Goal: Task Accomplishment & Management: Use online tool/utility

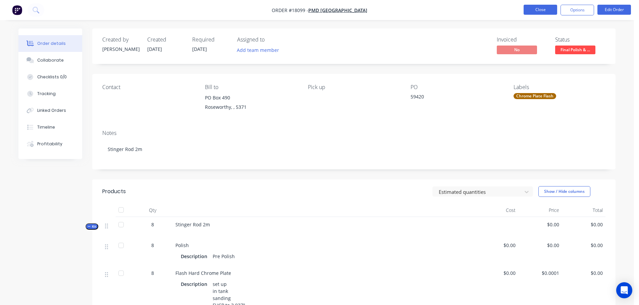
click at [532, 10] on button "Close" at bounding box center [540, 10] width 34 height 10
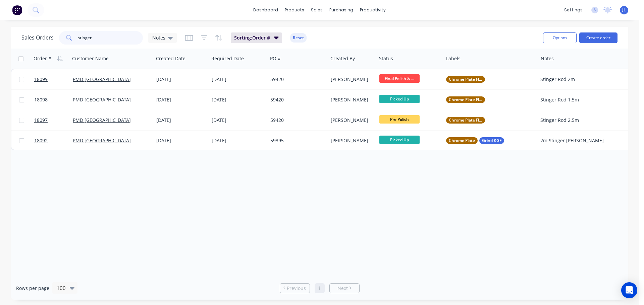
drag, startPoint x: 96, startPoint y: 37, endPoint x: 46, endPoint y: 39, distance: 50.3
click at [46, 39] on div "Sales Orders stinger Notes" at bounding box center [98, 37] width 155 height 13
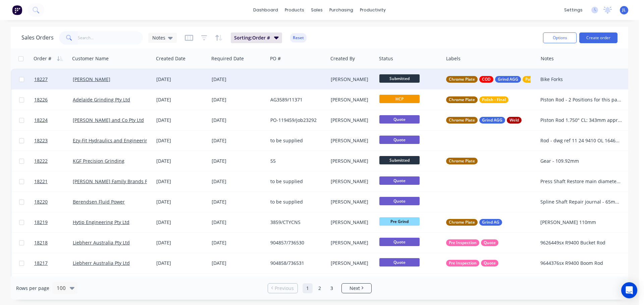
click at [404, 80] on span "Submitted" at bounding box center [399, 78] width 40 height 8
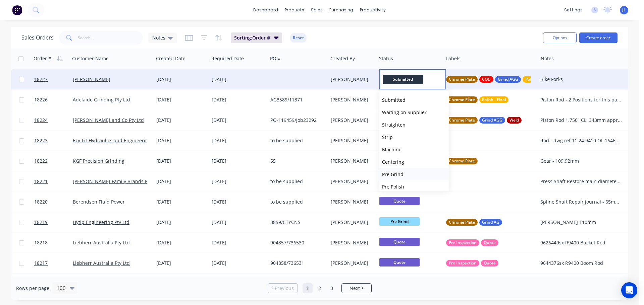
click at [404, 172] on button "Pre Grind" at bounding box center [413, 174] width 69 height 12
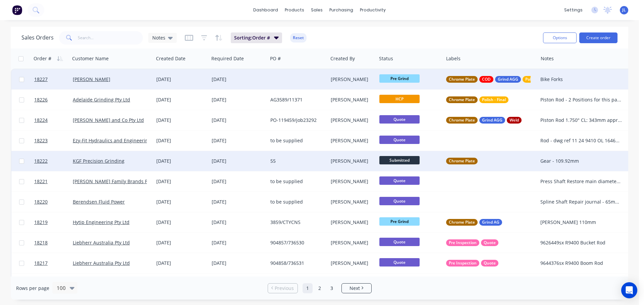
click at [398, 161] on span "Submitted" at bounding box center [399, 160] width 40 height 8
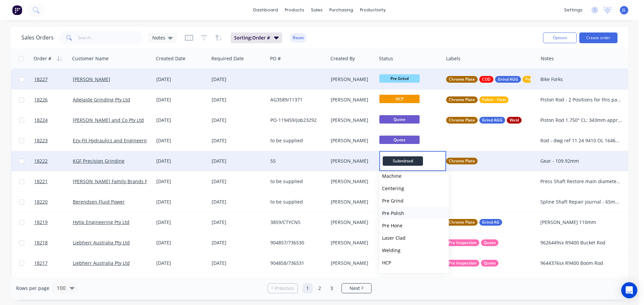
scroll to position [67, 0]
click at [393, 248] on button "HCP" at bounding box center [413, 251] width 69 height 12
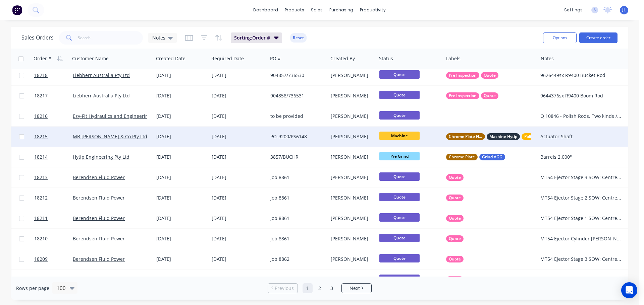
scroll to position [134, 0]
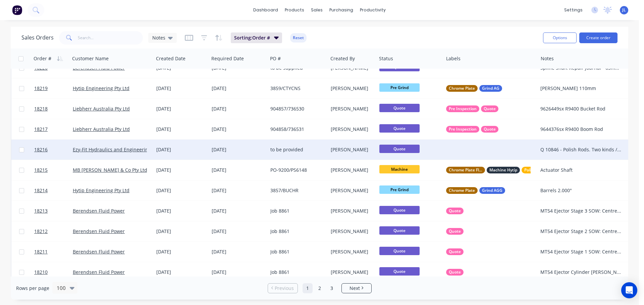
click at [469, 146] on div at bounding box center [490, 150] width 94 height 20
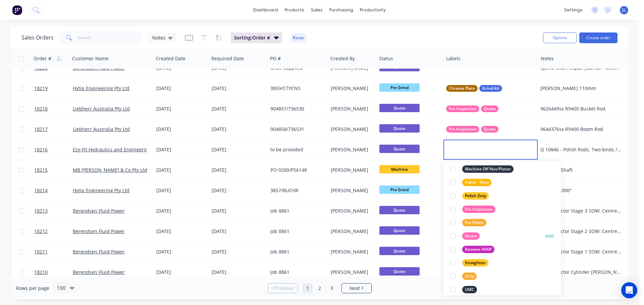
scroll to position [302, 0]
click at [453, 235] on div at bounding box center [452, 235] width 13 height 13
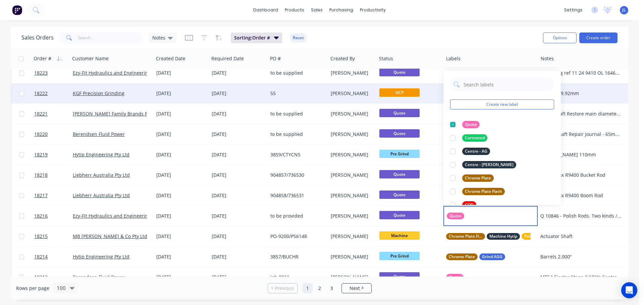
scroll to position [67, 0]
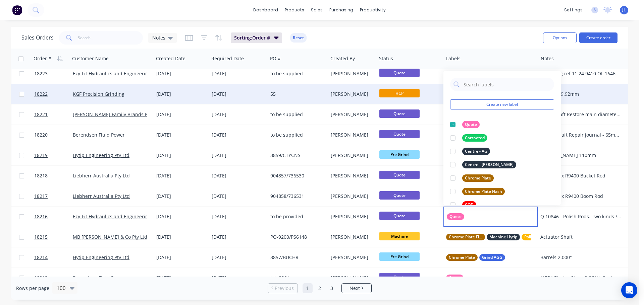
click at [461, 32] on div "Sales Orders Notes Sorting: Order # Reset" at bounding box center [279, 38] width 516 height 16
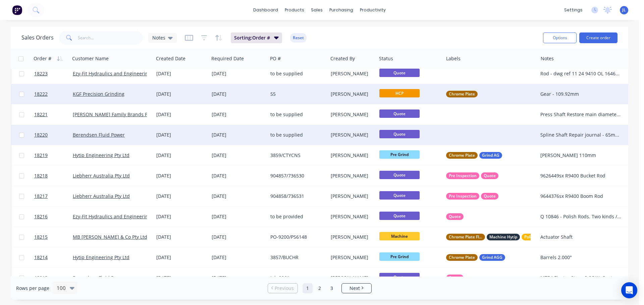
click at [472, 136] on div at bounding box center [490, 135] width 94 height 20
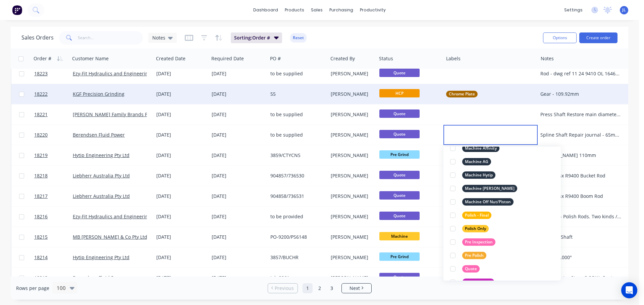
scroll to position [302, 0]
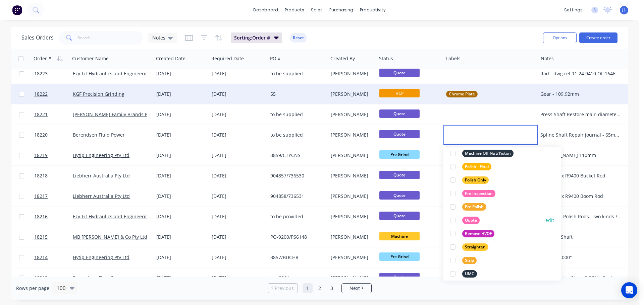
click at [453, 221] on div at bounding box center [452, 220] width 13 height 13
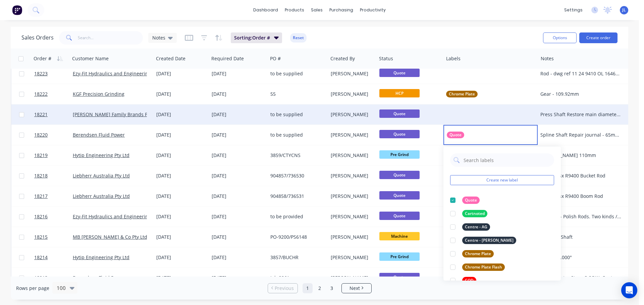
click at [458, 109] on div at bounding box center [490, 115] width 94 height 20
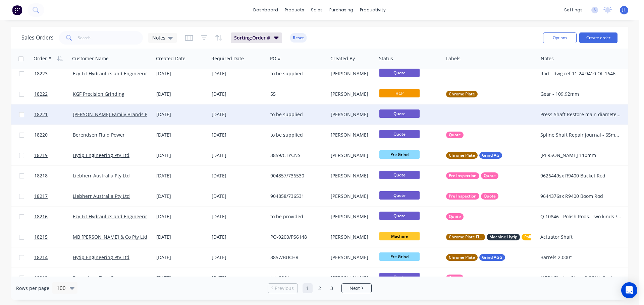
click at [459, 119] on div at bounding box center [490, 115] width 94 height 20
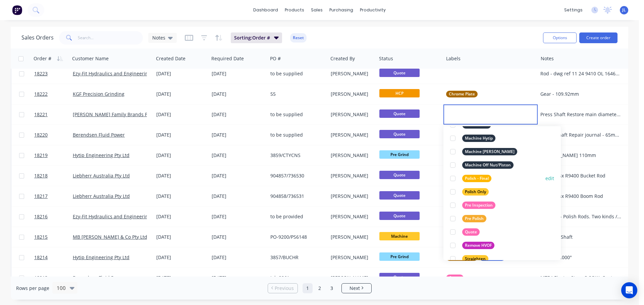
scroll to position [349, 0]
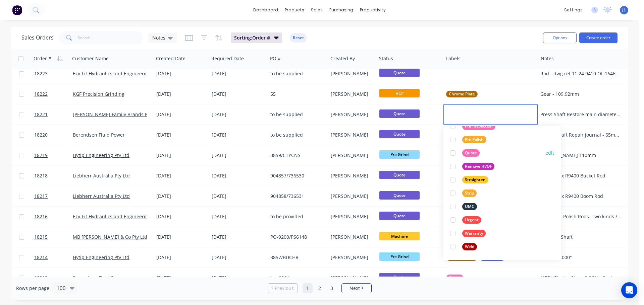
click at [453, 154] on div at bounding box center [452, 153] width 13 height 13
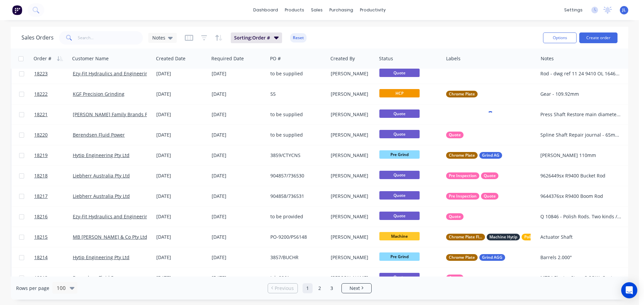
click at [498, 39] on div "Sales Orders Notes Sorting: Order # Reset" at bounding box center [279, 38] width 516 height 16
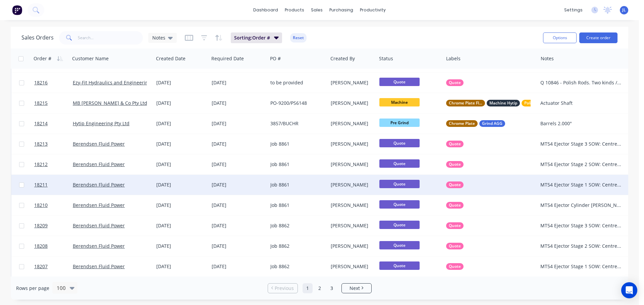
scroll to position [302, 0]
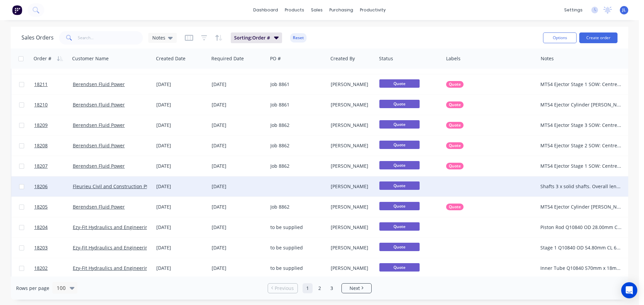
click at [481, 183] on div at bounding box center [490, 187] width 94 height 20
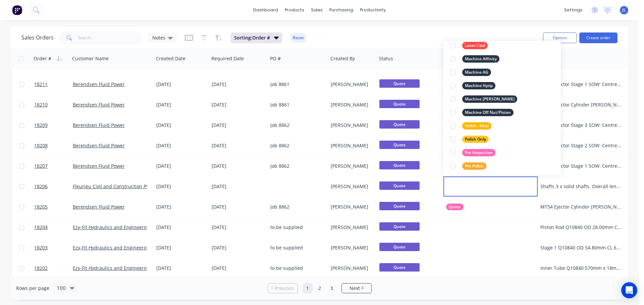
scroll to position [335, 0]
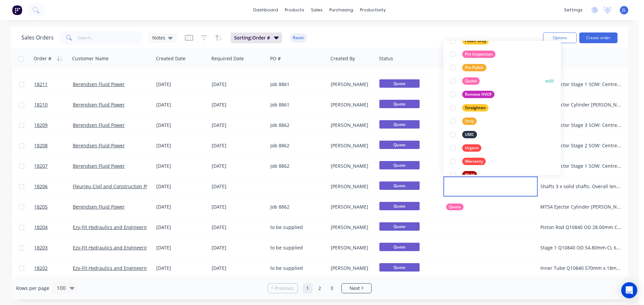
click at [452, 82] on div at bounding box center [452, 80] width 13 height 13
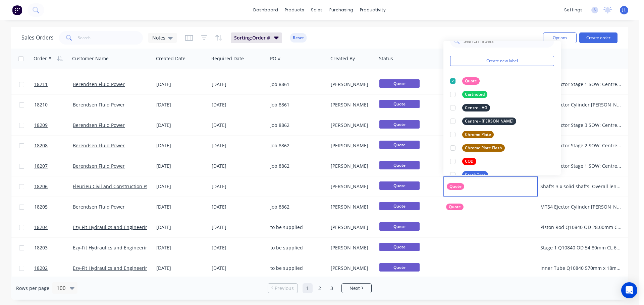
click at [425, 41] on div "Sales Orders Notes Sorting: Order # Reset" at bounding box center [279, 38] width 516 height 16
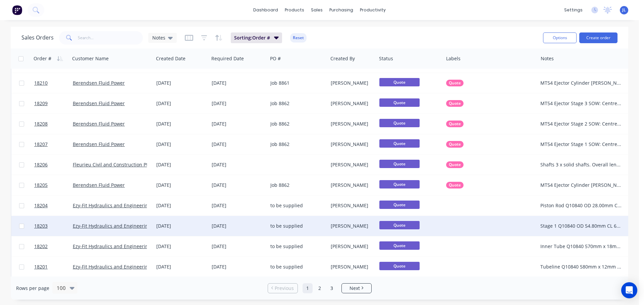
scroll to position [335, 0]
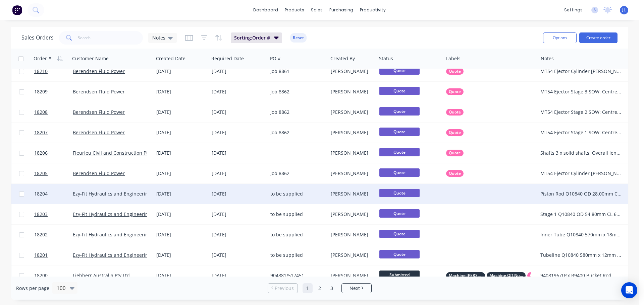
click at [467, 199] on div at bounding box center [490, 194] width 94 height 20
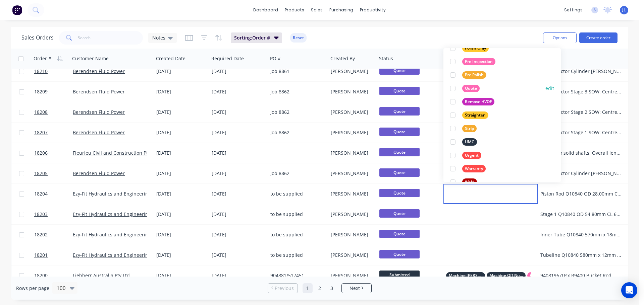
click at [454, 87] on div at bounding box center [452, 88] width 13 height 13
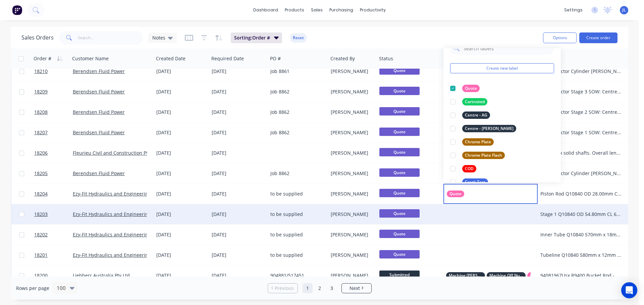
click at [472, 210] on div at bounding box center [490, 215] width 94 height 20
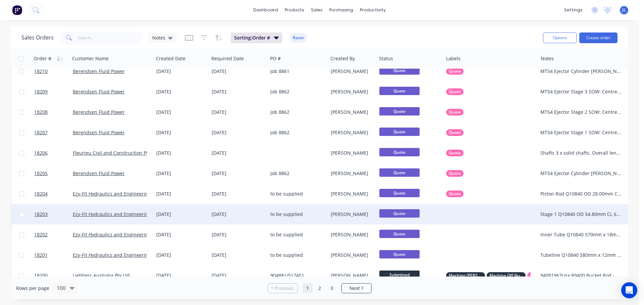
click at [466, 216] on div at bounding box center [490, 215] width 94 height 20
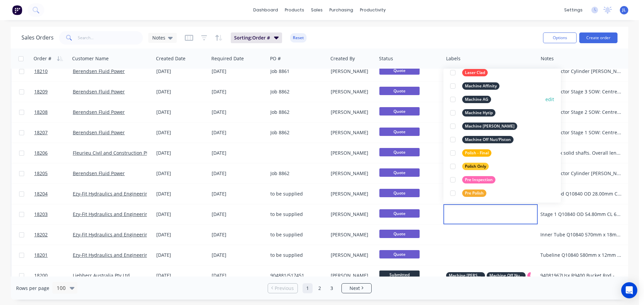
scroll to position [302, 0]
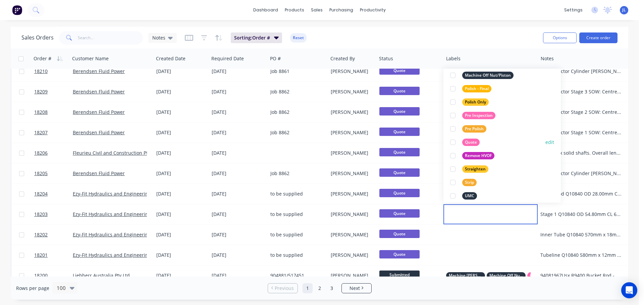
click at [454, 141] on div at bounding box center [452, 142] width 13 height 13
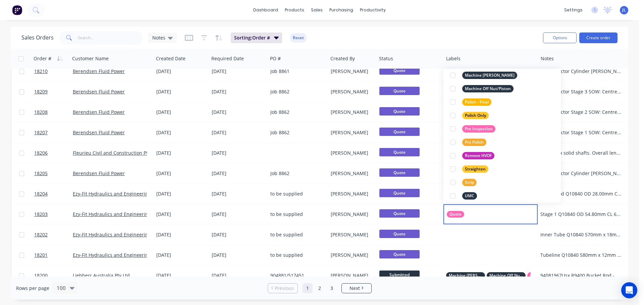
scroll to position [0, 0]
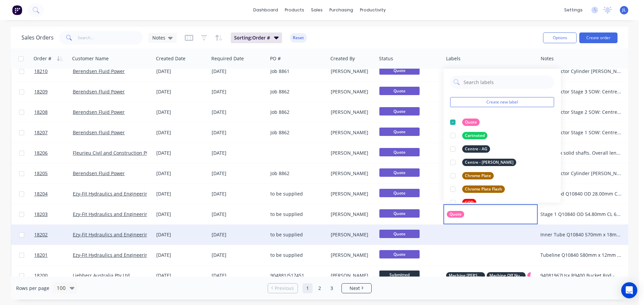
click at [461, 233] on div at bounding box center [490, 235] width 94 height 20
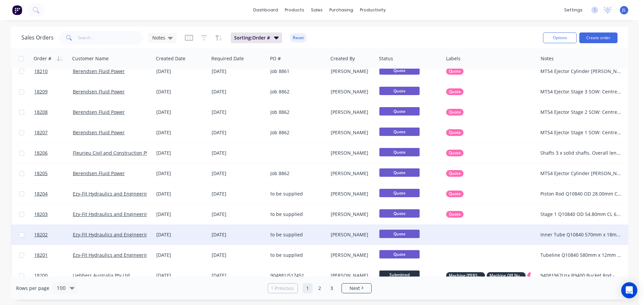
click at [461, 233] on div at bounding box center [490, 235] width 94 height 20
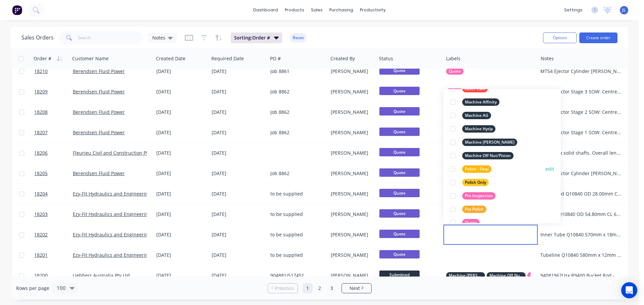
scroll to position [335, 0]
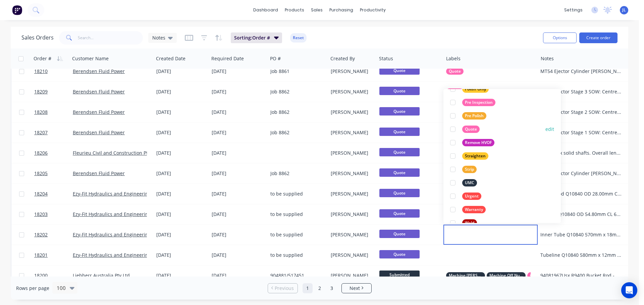
click at [452, 128] on div at bounding box center [452, 129] width 13 height 13
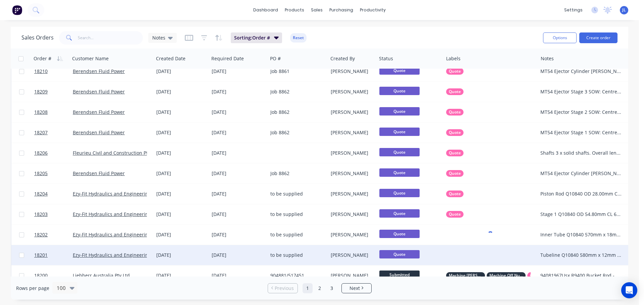
click at [464, 253] on div at bounding box center [490, 255] width 94 height 20
click at [465, 251] on div at bounding box center [490, 255] width 94 height 20
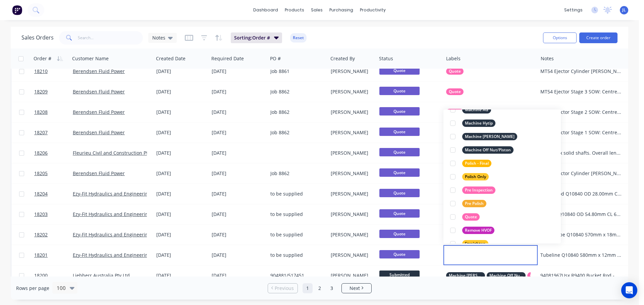
scroll to position [268, 0]
click at [451, 217] on div at bounding box center [452, 216] width 13 height 13
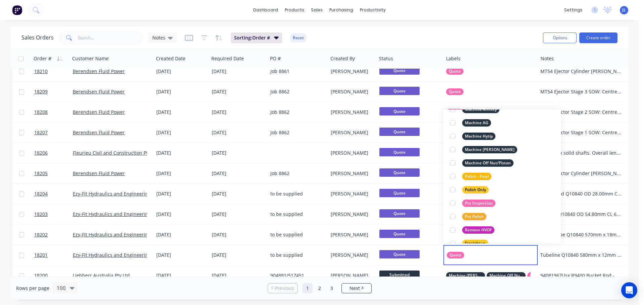
scroll to position [0, 0]
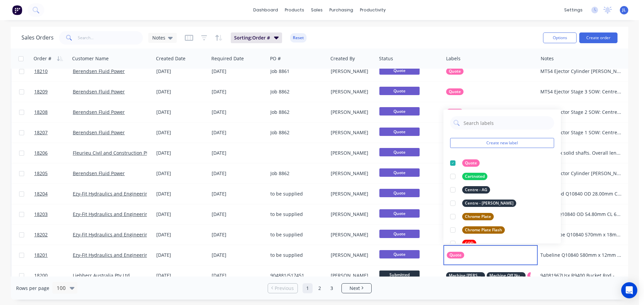
click at [474, 40] on div "Sales Orders Notes Sorting: Order # Reset" at bounding box center [279, 38] width 516 height 16
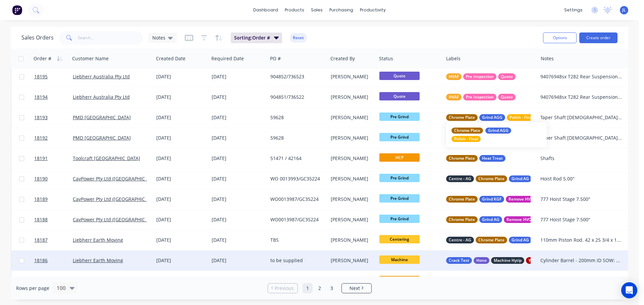
scroll to position [637, 0]
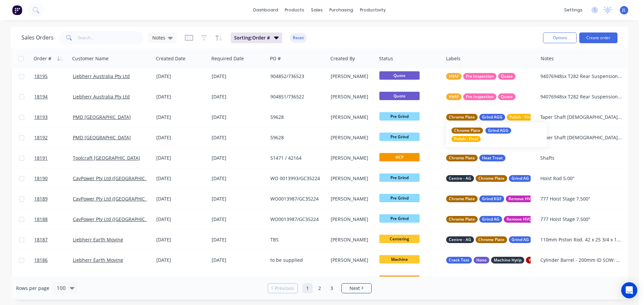
click at [243, 287] on div "Rows per page 100 Previous 1 2 3 Next" at bounding box center [319, 288] width 617 height 23
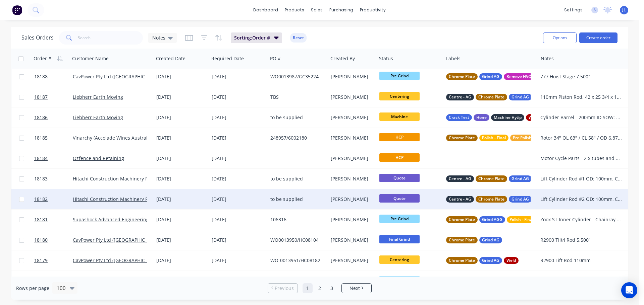
scroll to position [805, 0]
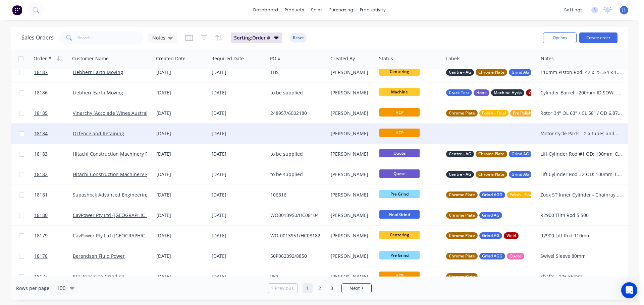
click at [463, 136] on div at bounding box center [490, 134] width 94 height 20
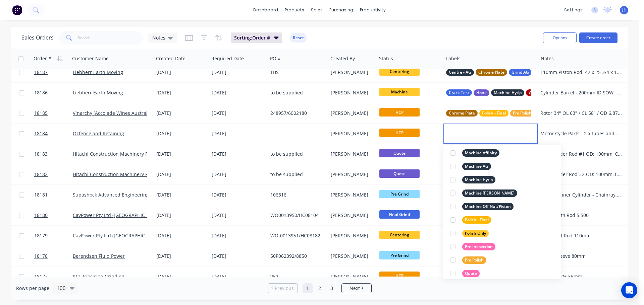
scroll to position [215, 0]
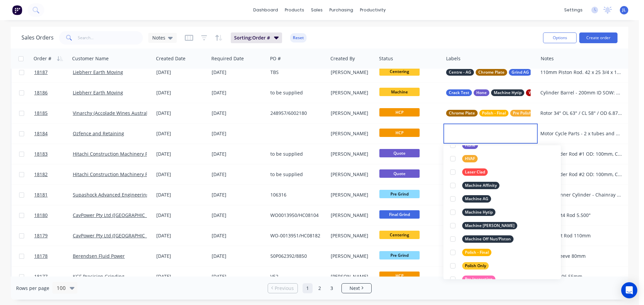
click at [173, 292] on div "Rows per page 100" at bounding box center [117, 288] width 202 height 12
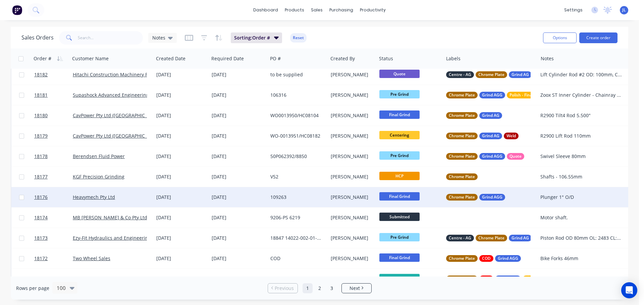
scroll to position [905, 0]
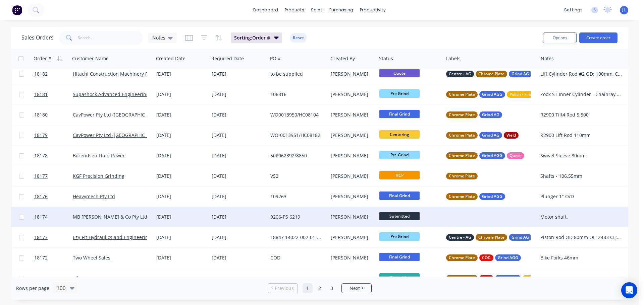
click at [389, 216] on span "Submitted" at bounding box center [399, 216] width 40 height 8
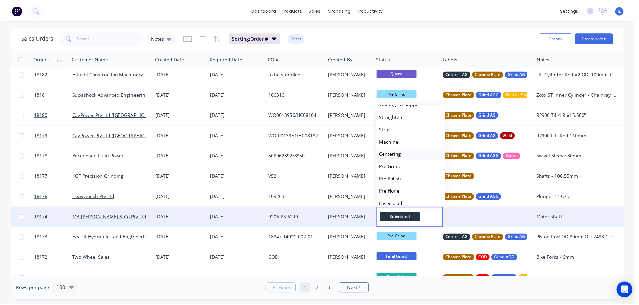
scroll to position [34, 0]
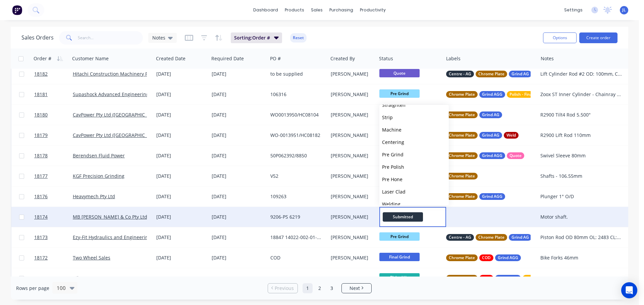
click at [311, 213] on div "9206-PS 6219" at bounding box center [298, 217] width 60 height 20
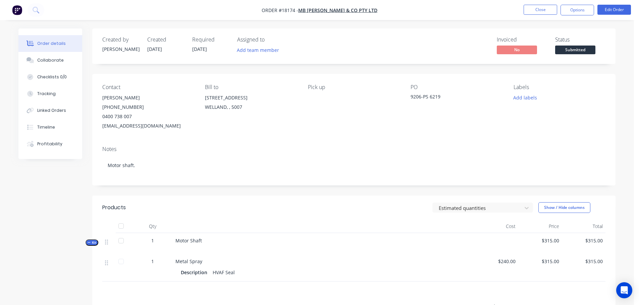
click at [539, 15] on li "Close" at bounding box center [540, 10] width 34 height 11
click at [539, 14] on button "Close" at bounding box center [540, 10] width 34 height 10
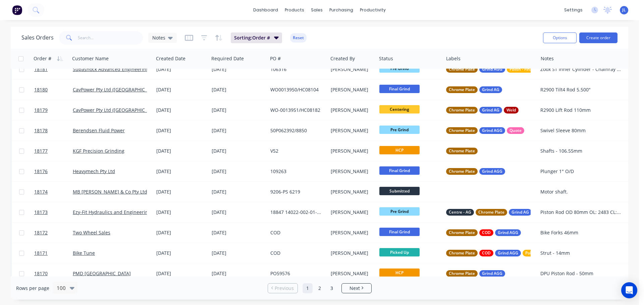
scroll to position [972, 0]
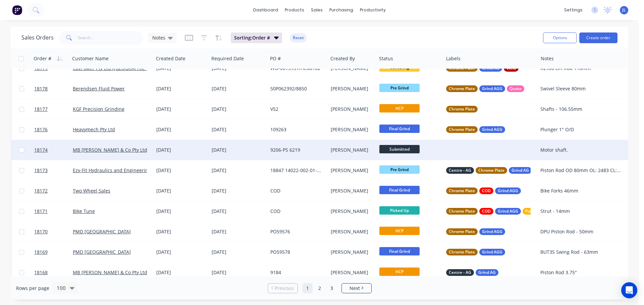
click at [465, 151] on div at bounding box center [490, 150] width 94 height 20
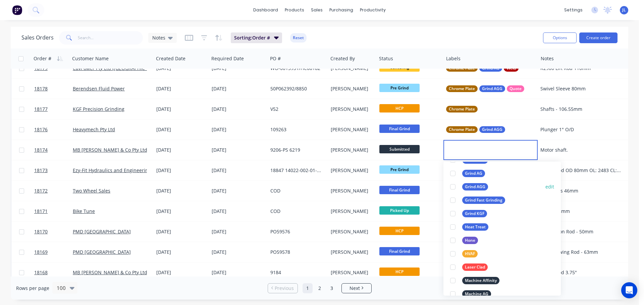
scroll to position [168, 0]
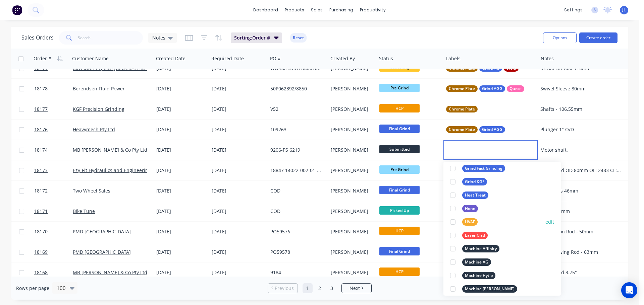
click at [453, 223] on div at bounding box center [452, 222] width 13 height 13
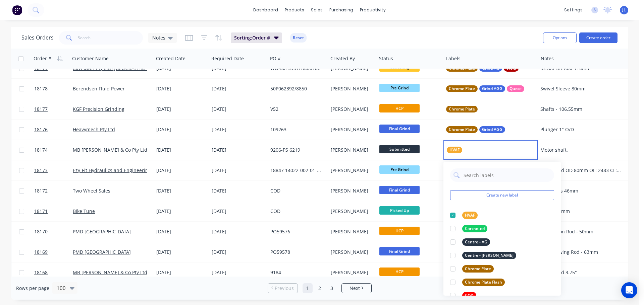
drag, startPoint x: 238, startPoint y: 293, endPoint x: 249, endPoint y: 282, distance: 15.9
click at [238, 293] on div "Rows per page 100 Previous 1 2 3 Next" at bounding box center [319, 288] width 617 height 23
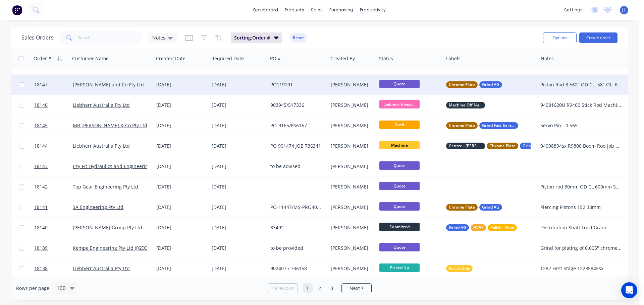
scroll to position [1576, 0]
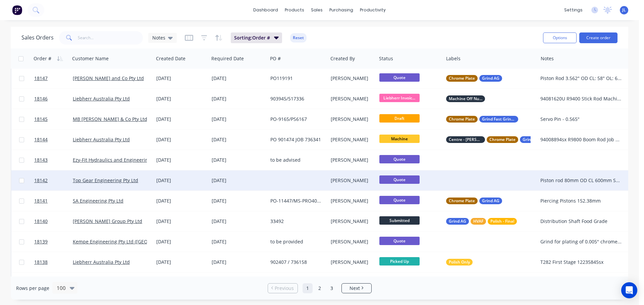
click at [463, 178] on div at bounding box center [490, 181] width 94 height 20
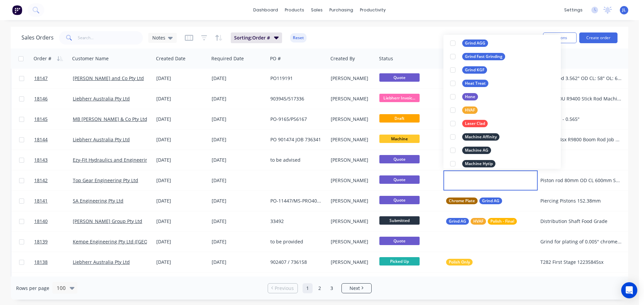
scroll to position [302, 0]
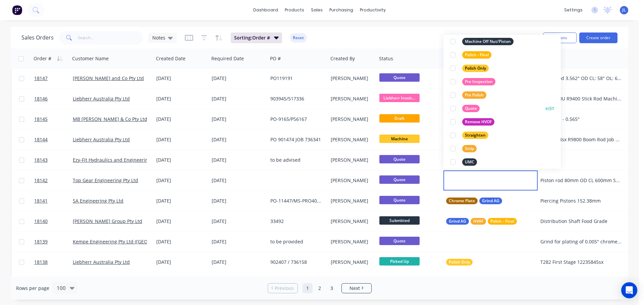
click at [454, 108] on div at bounding box center [452, 108] width 13 height 13
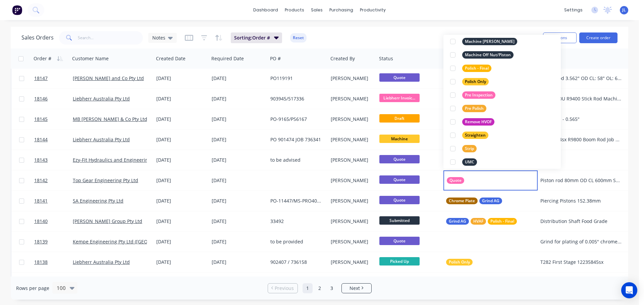
scroll to position [0, 0]
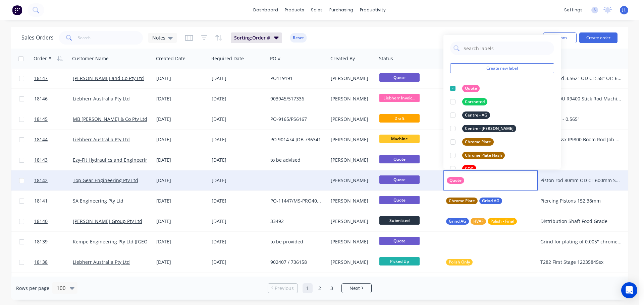
click at [435, 179] on div "Quote" at bounding box center [408, 181] width 58 height 10
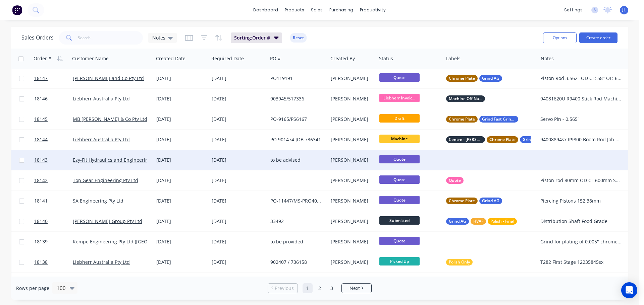
click at [462, 163] on div at bounding box center [490, 160] width 94 height 20
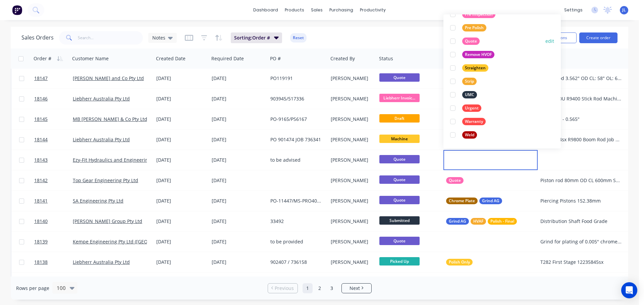
click at [451, 42] on div at bounding box center [452, 41] width 13 height 13
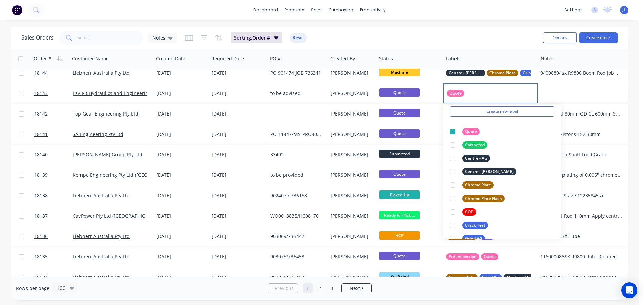
scroll to position [1643, 0]
click at [248, 285] on div "Rows per page 100 Previous 1 2 3 Next" at bounding box center [319, 288] width 617 height 23
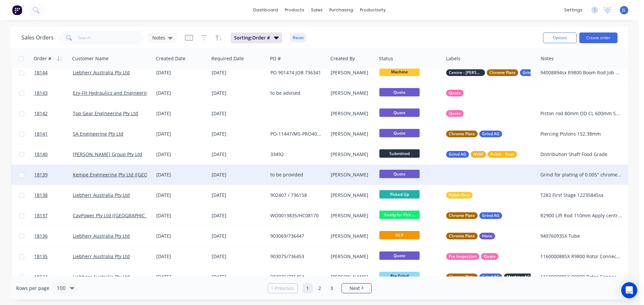
click at [461, 174] on div at bounding box center [490, 175] width 94 height 20
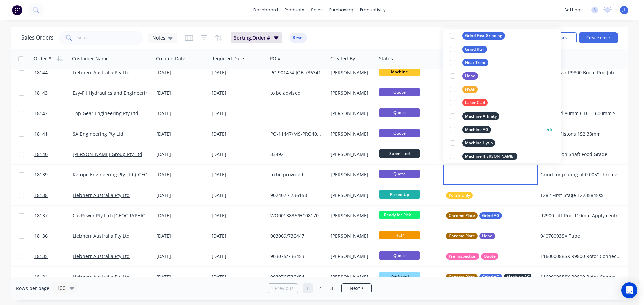
scroll to position [302, 0]
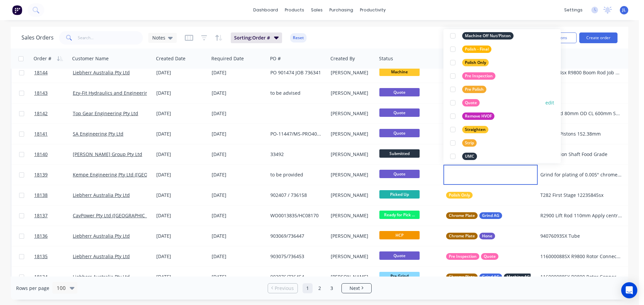
click at [455, 104] on div at bounding box center [452, 102] width 13 height 13
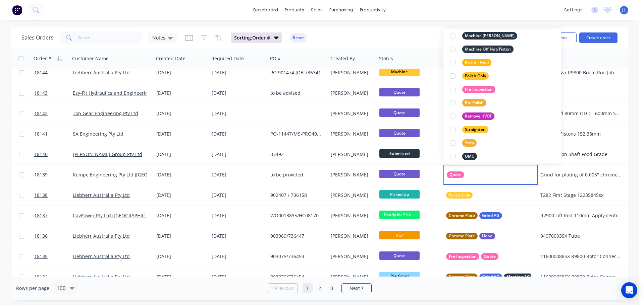
scroll to position [0, 0]
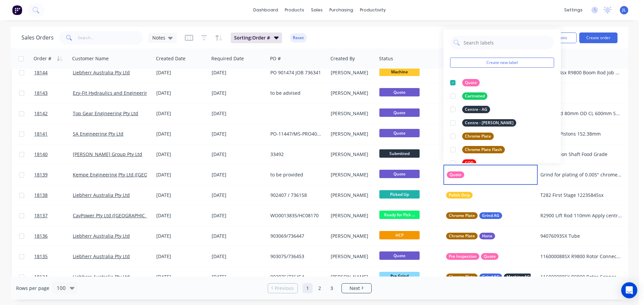
click at [246, 291] on div "Rows per page 100 Previous 1 2 3 Next" at bounding box center [319, 288] width 617 height 23
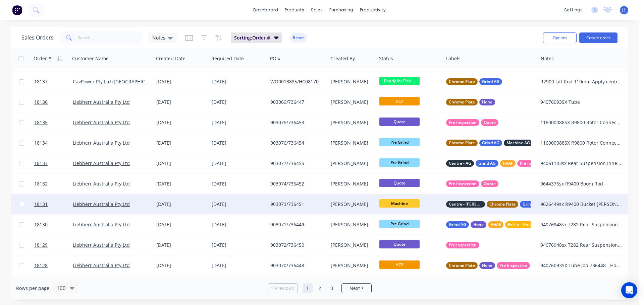
scroll to position [1841, 0]
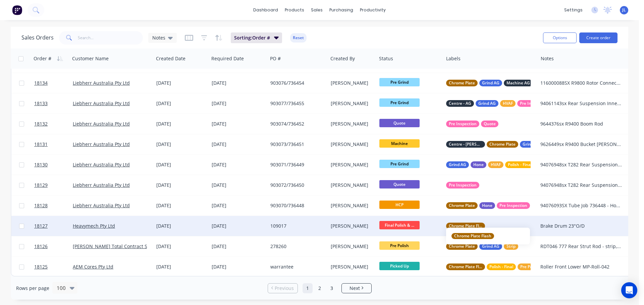
click at [472, 223] on span "Chrome Plate Flash" at bounding box center [466, 226] width 34 height 7
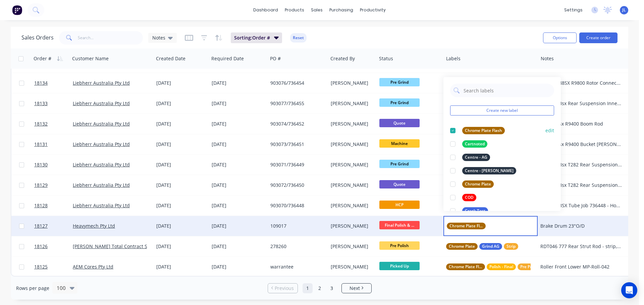
click at [545, 130] on button "edit" at bounding box center [549, 130] width 9 height 7
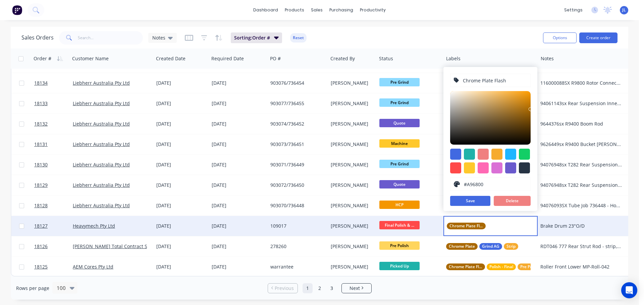
drag, startPoint x: 482, startPoint y: 79, endPoint x: 509, endPoint y: 77, distance: 27.2
click at [509, 77] on input "Chrome Plate Flash" at bounding box center [494, 80] width 65 height 13
type input "Chrome Flash"
click at [482, 203] on button "Save" at bounding box center [470, 201] width 40 height 10
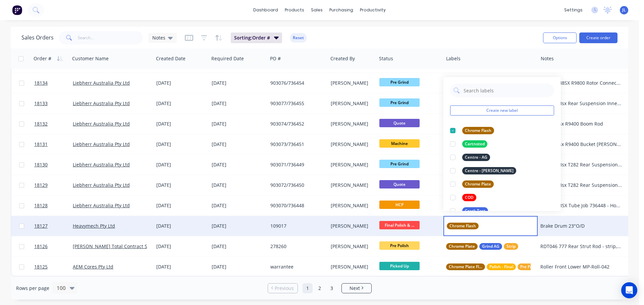
click at [191, 295] on div "Rows per page 100 Previous 1 2 3 Next" at bounding box center [319, 288] width 617 height 23
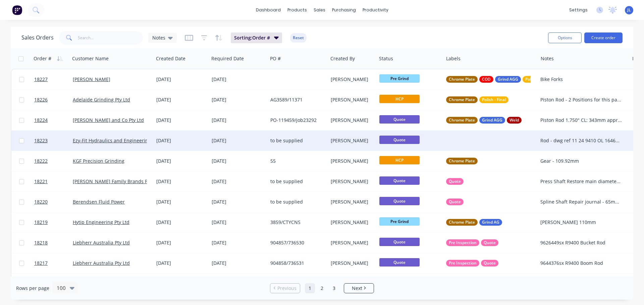
click at [457, 141] on div at bounding box center [490, 141] width 94 height 20
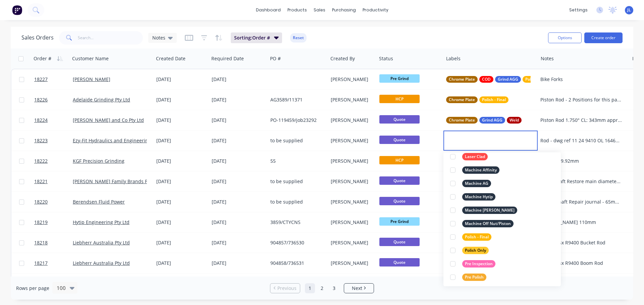
scroll to position [335, 0]
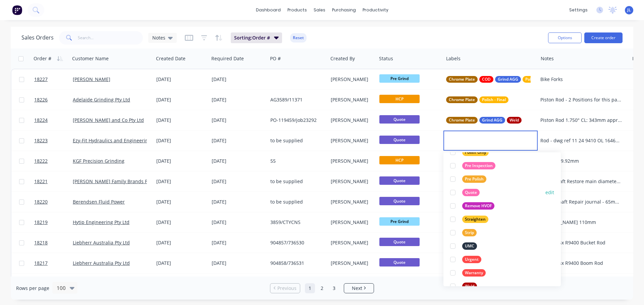
click at [453, 192] on div at bounding box center [452, 192] width 13 height 13
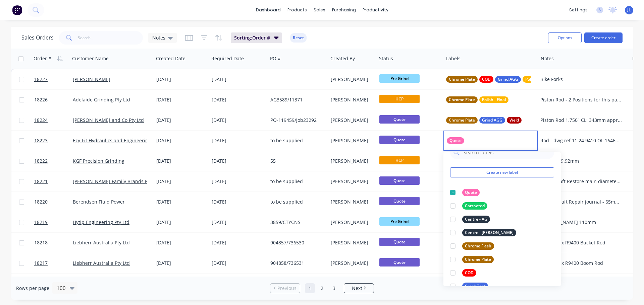
click at [255, 292] on div "Rows per page 100 Previous 1 2 3 Next" at bounding box center [322, 288] width 622 height 23
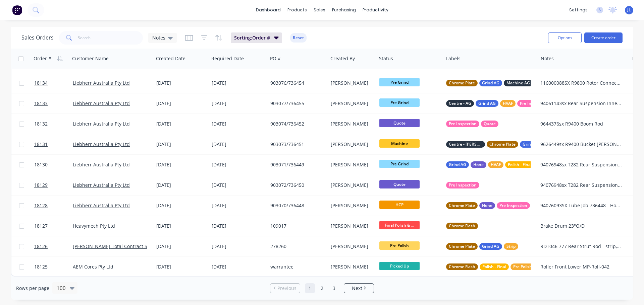
scroll to position [1841, 0]
click at [318, 289] on link "2" at bounding box center [322, 289] width 10 height 10
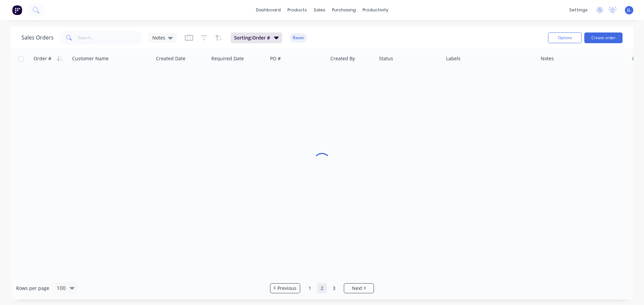
scroll to position [0, 0]
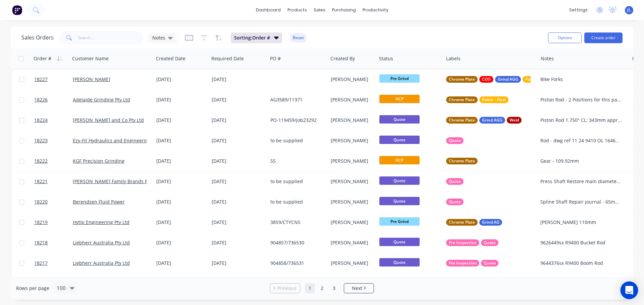
click at [627, 289] on icon "Open Intercom Messenger" at bounding box center [629, 290] width 8 height 9
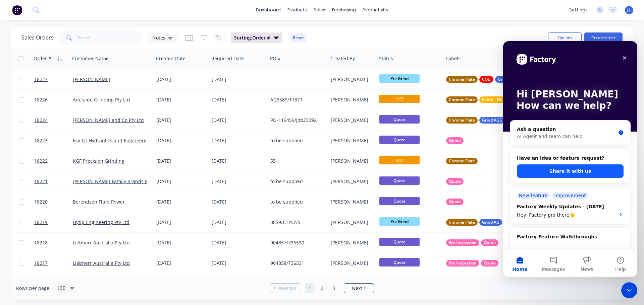
click at [592, 174] on button "Share it with us" at bounding box center [570, 171] width 107 height 13
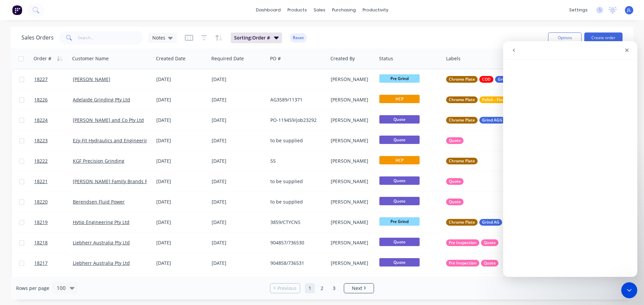
click at [514, 51] on icon "go back" at bounding box center [514, 50] width 2 height 3
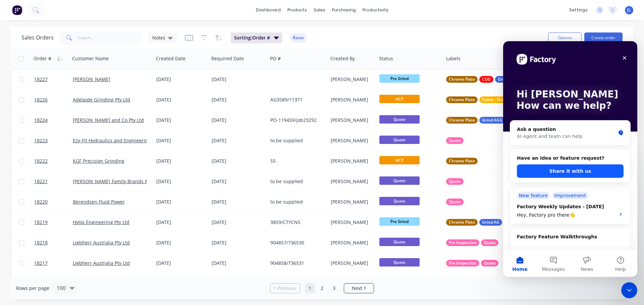
click at [563, 170] on button "Share it with us" at bounding box center [570, 171] width 107 height 13
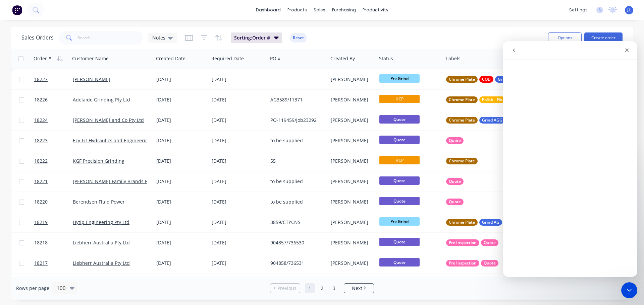
click at [514, 52] on icon "go back" at bounding box center [513, 50] width 5 height 5
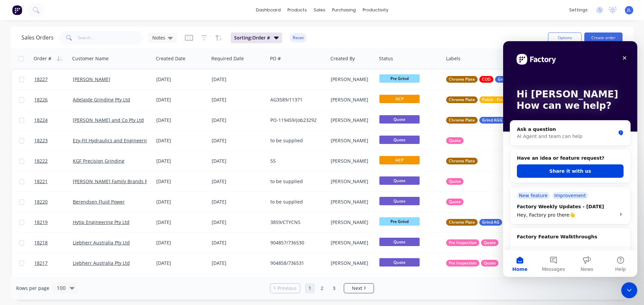
click at [624, 58] on icon "Close" at bounding box center [625, 58] width 4 height 4
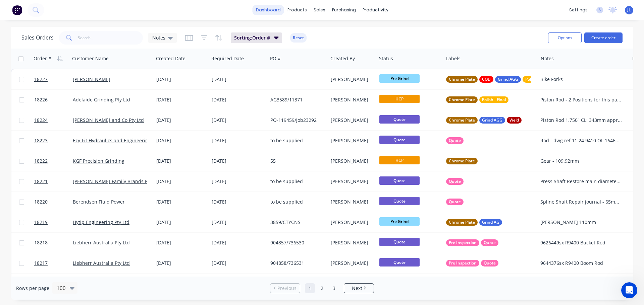
click at [277, 12] on link "dashboard" at bounding box center [269, 10] width 32 height 10
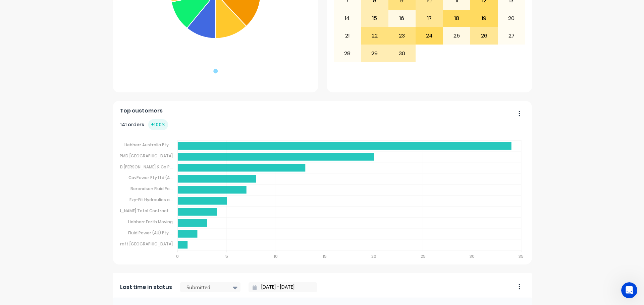
scroll to position [201, 0]
